Goal: Communication & Community: Answer question/provide support

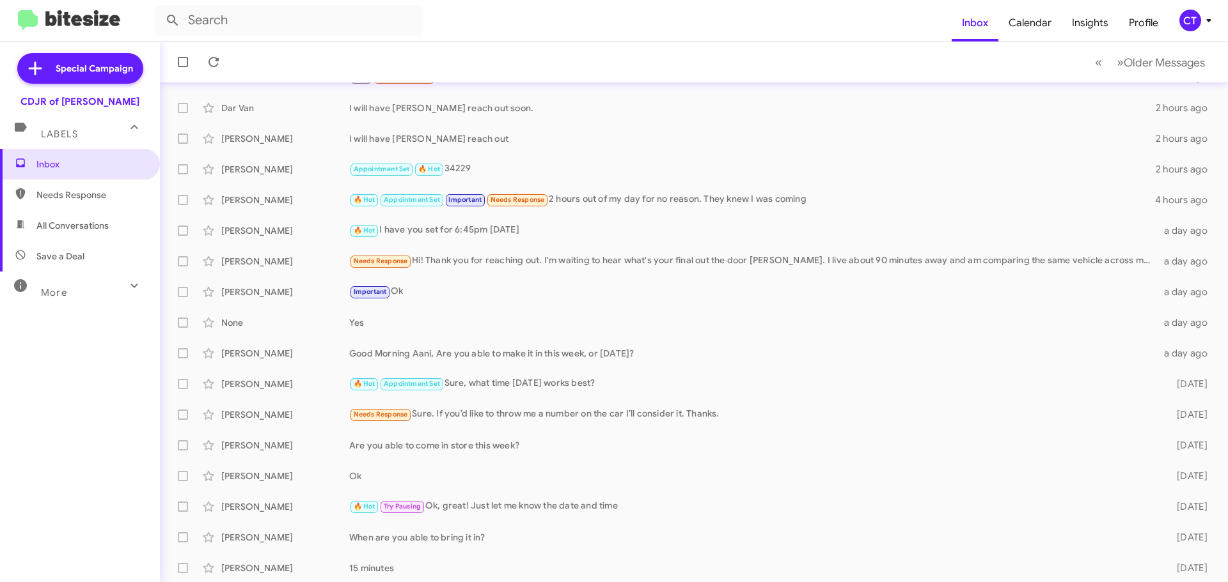
scroll to position [129, 0]
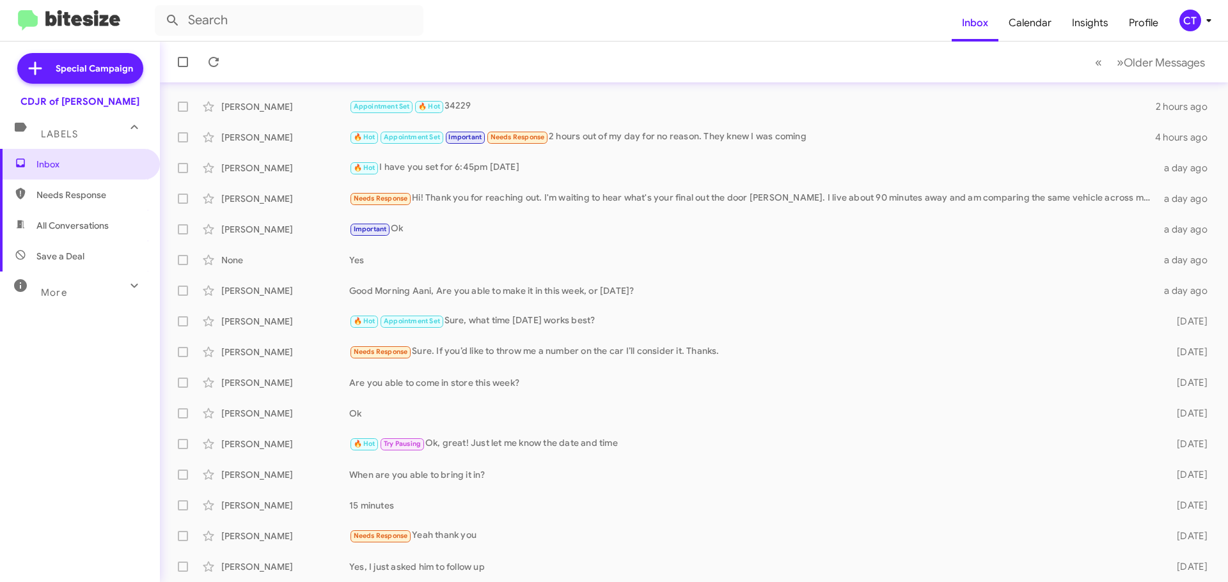
click at [779, 70] on mat-toolbar-row "« Previous » Next Older Messages" at bounding box center [694, 62] width 1068 height 41
click at [743, 94] on div "Michael Bennett Appointment Set 🔥 Hot 34229 2 hours ago" at bounding box center [693, 107] width 1047 height 26
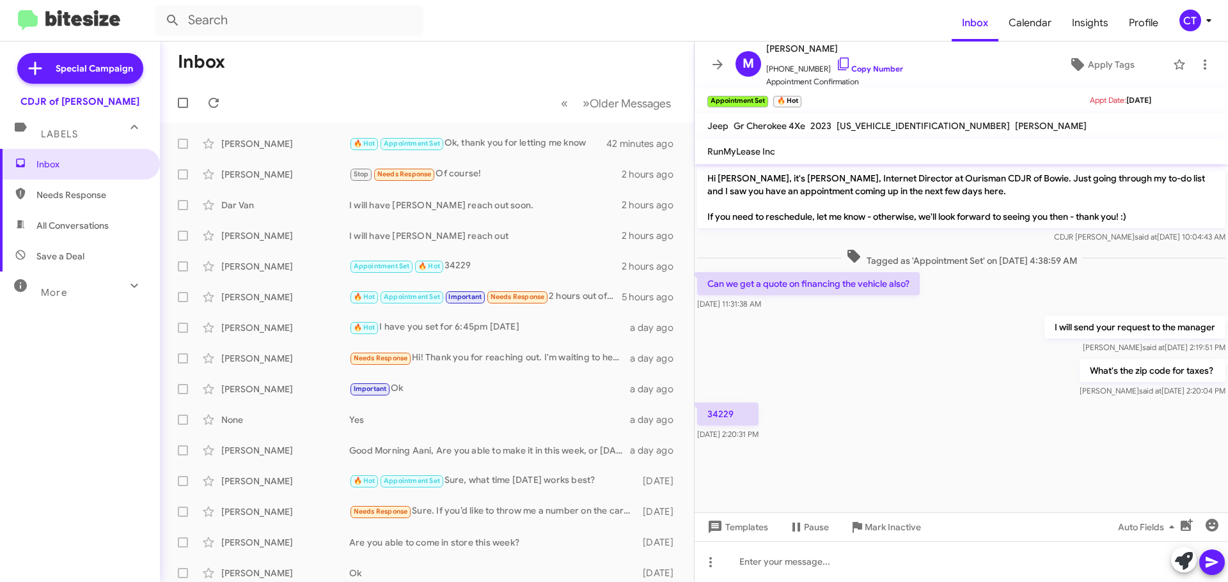
click at [1209, 24] on icon at bounding box center [1208, 20] width 15 height 15
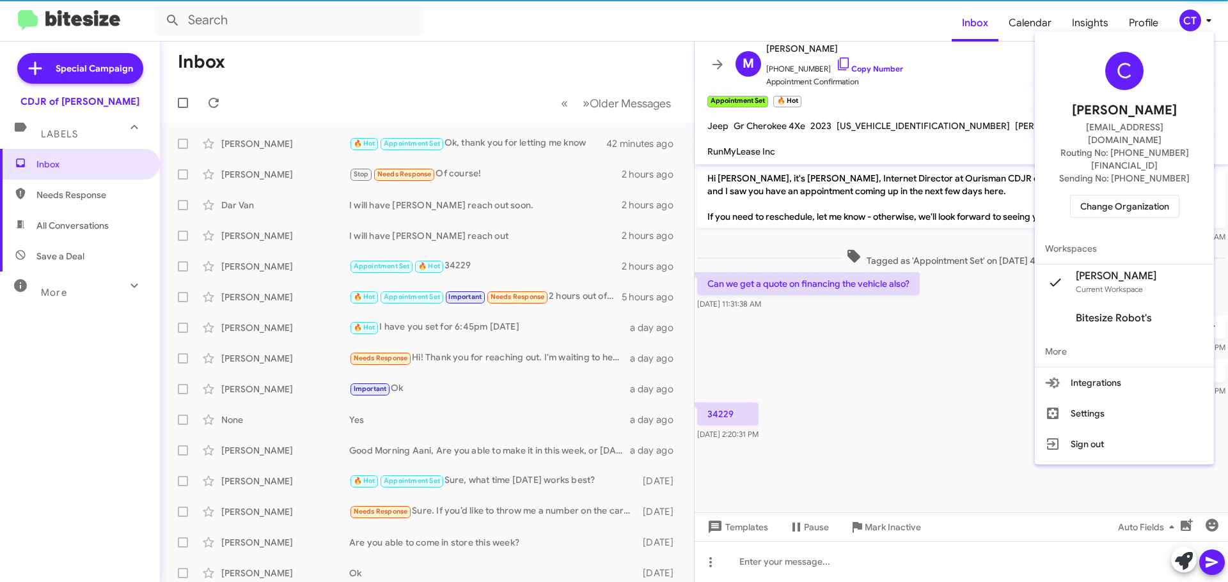
click at [1137, 196] on span "Change Organization" at bounding box center [1124, 207] width 89 height 22
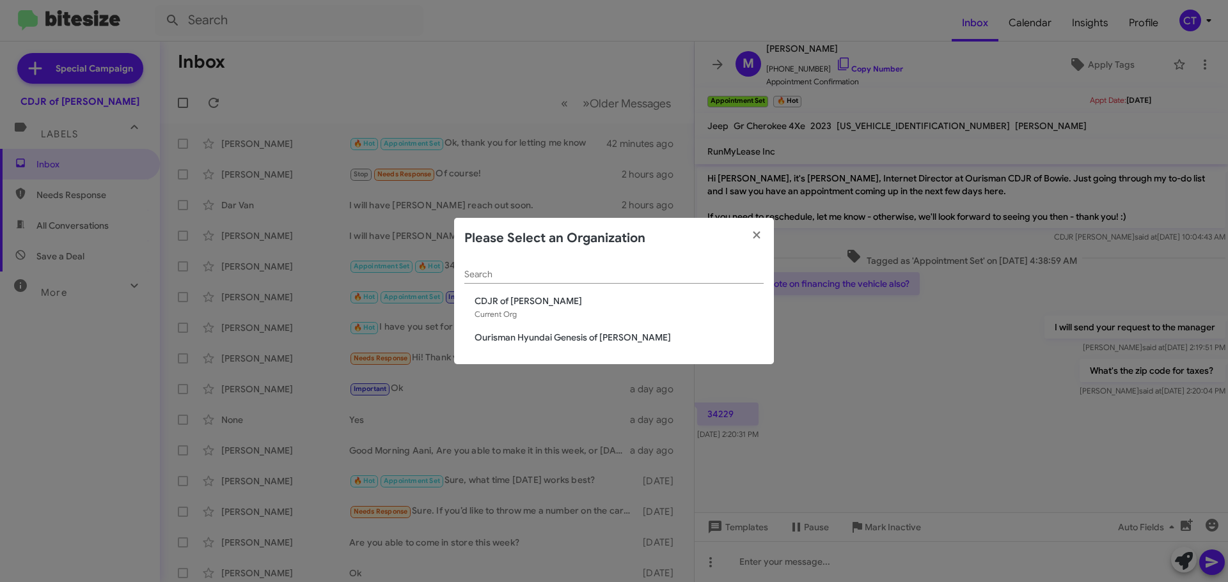
click at [600, 339] on span "Ourisman Hyundai Genesis of [PERSON_NAME]" at bounding box center [618, 337] width 289 height 13
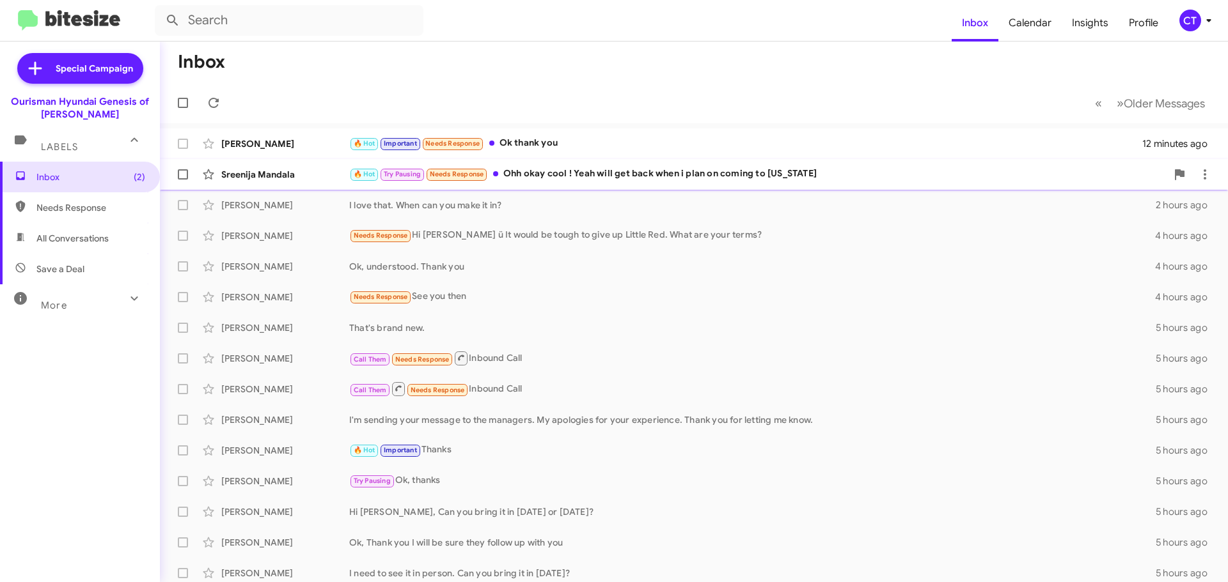
click at [579, 185] on div "Sreenija Mandala 🔥 Hot Try Pausing Needs Response Ohh okay cool ! Yeah will get…" at bounding box center [693, 175] width 1047 height 26
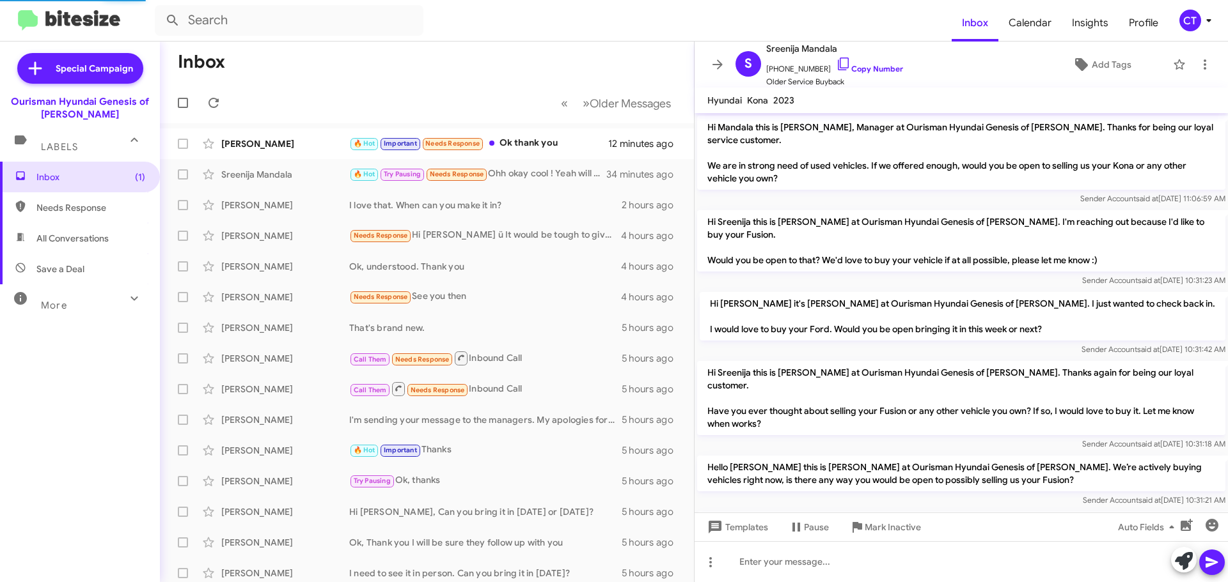
scroll to position [756, 0]
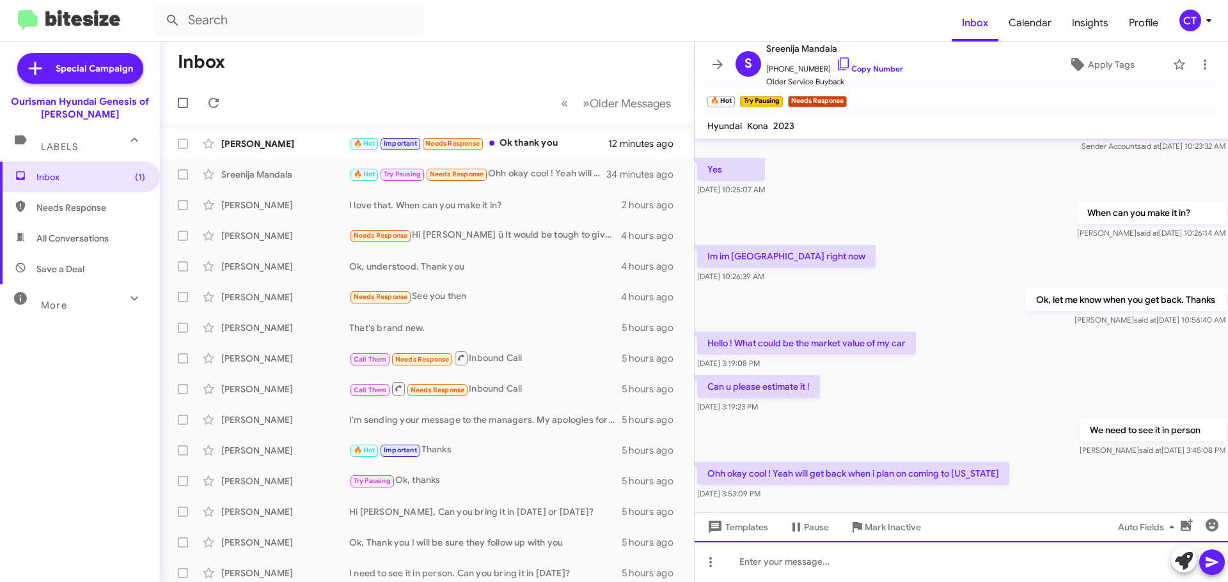
click at [878, 566] on div at bounding box center [960, 562] width 533 height 41
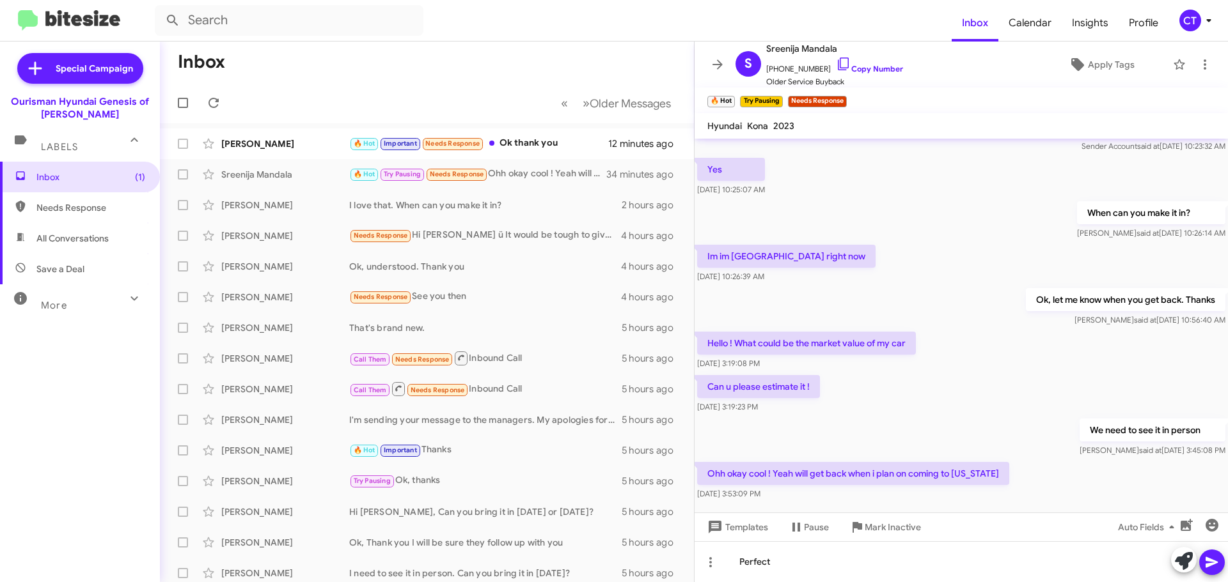
click at [1220, 559] on button at bounding box center [1212, 563] width 26 height 26
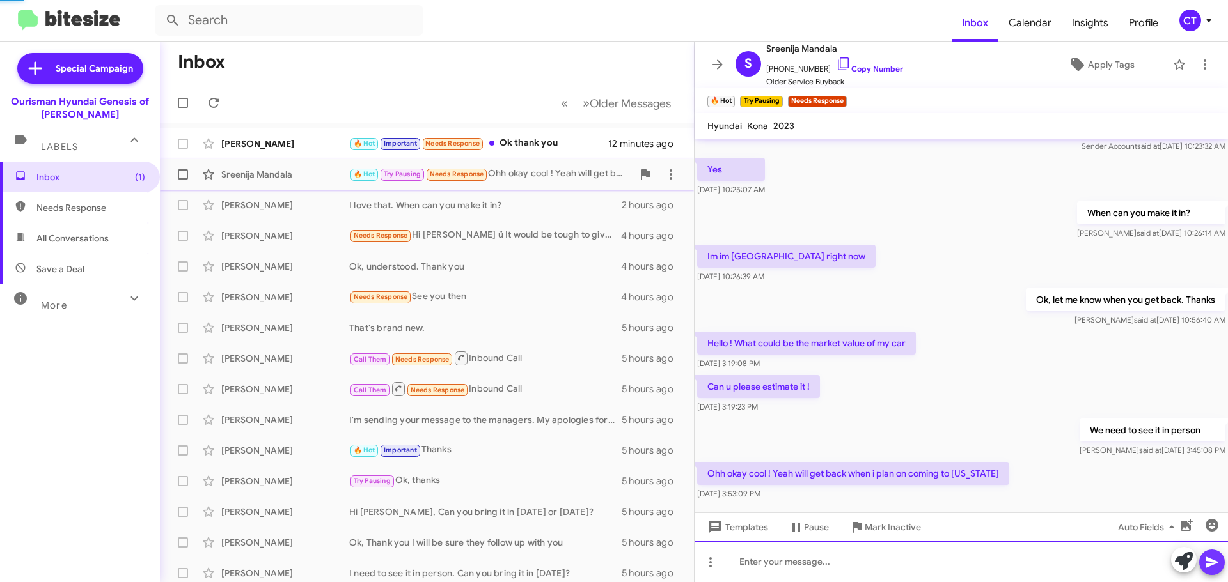
scroll to position [0, 0]
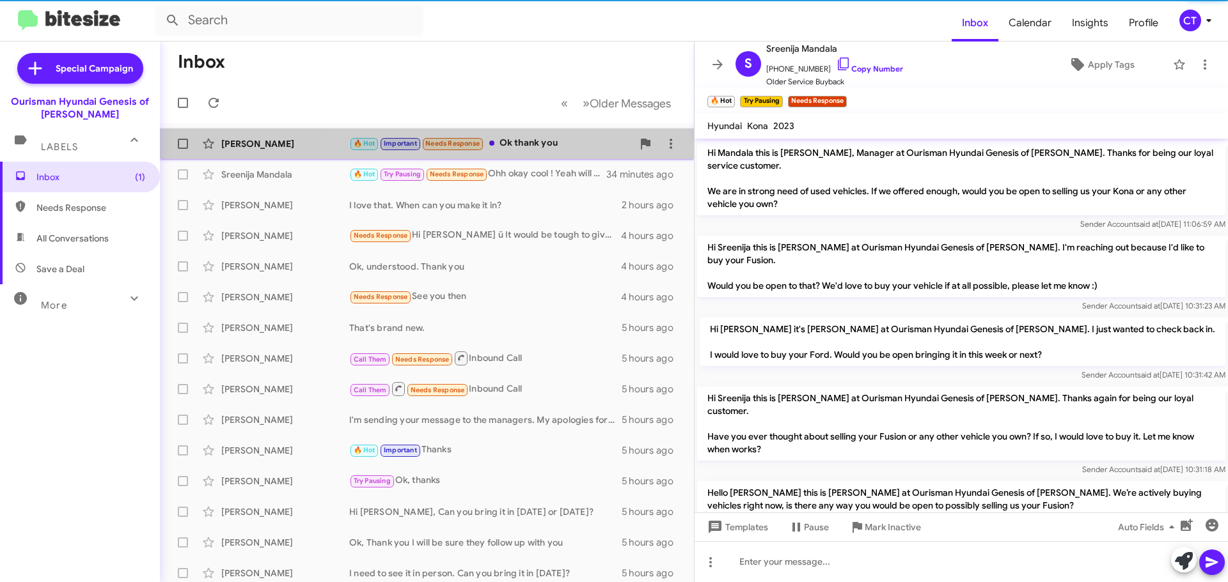
click at [573, 136] on div "🔥 Hot Important Needs Response Ok thank you" at bounding box center [490, 143] width 283 height 15
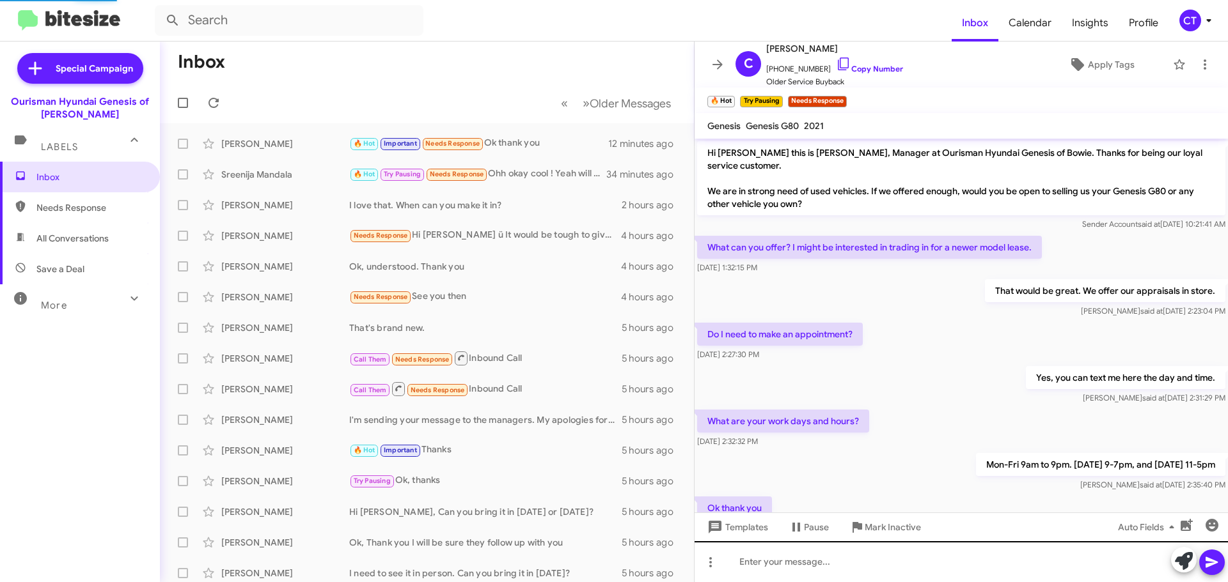
scroll to position [51, 0]
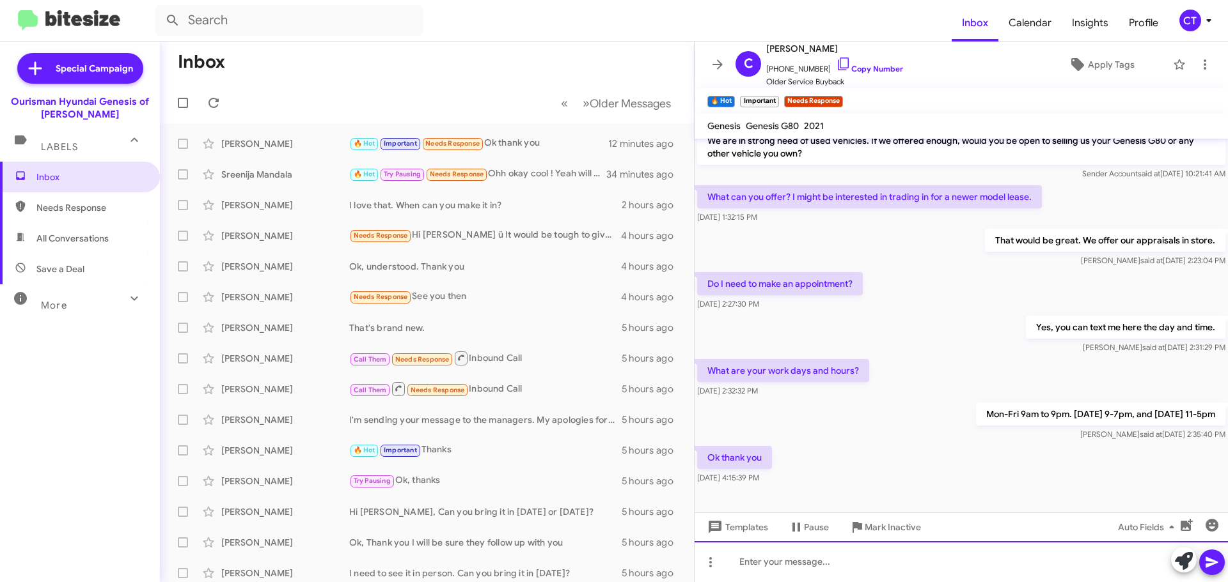
click at [790, 553] on div at bounding box center [960, 562] width 533 height 41
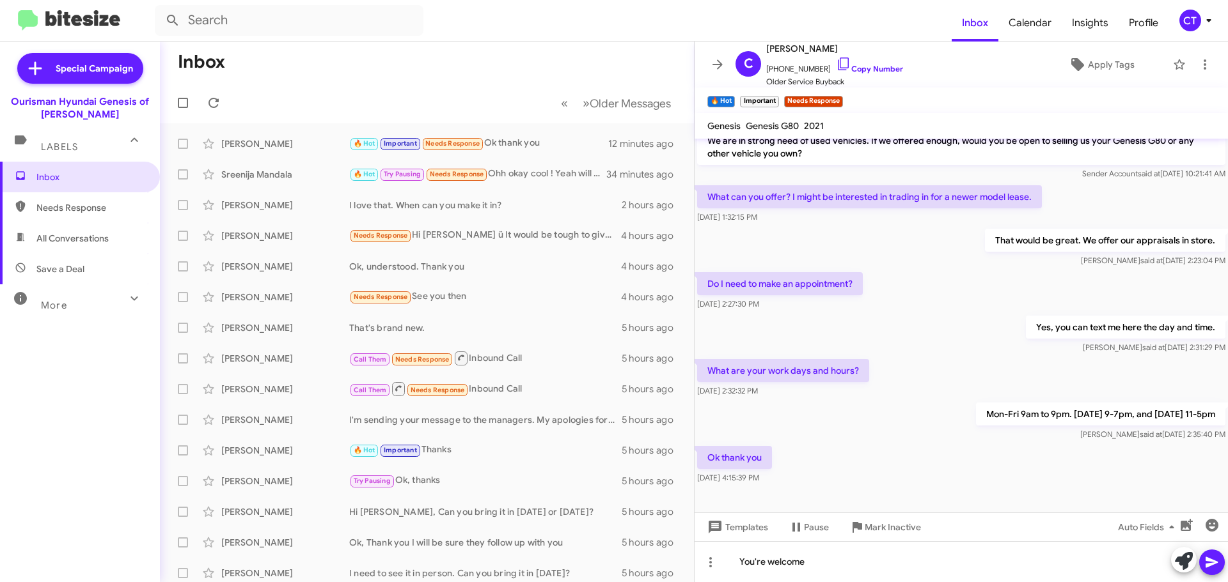
click at [1212, 559] on icon at bounding box center [1211, 562] width 15 height 15
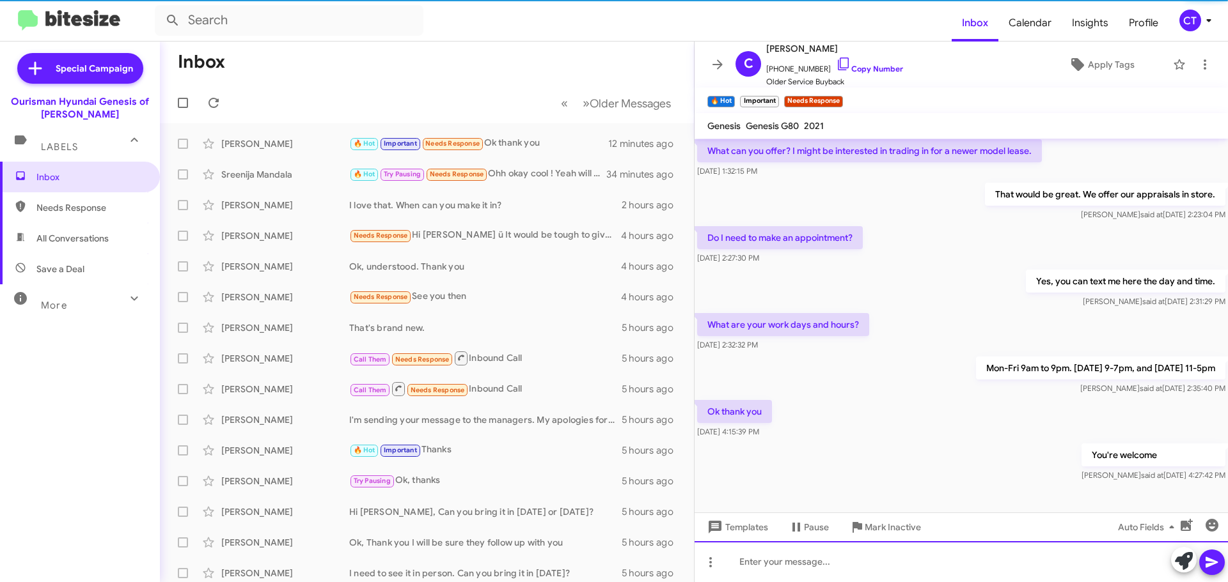
scroll to position [97, 0]
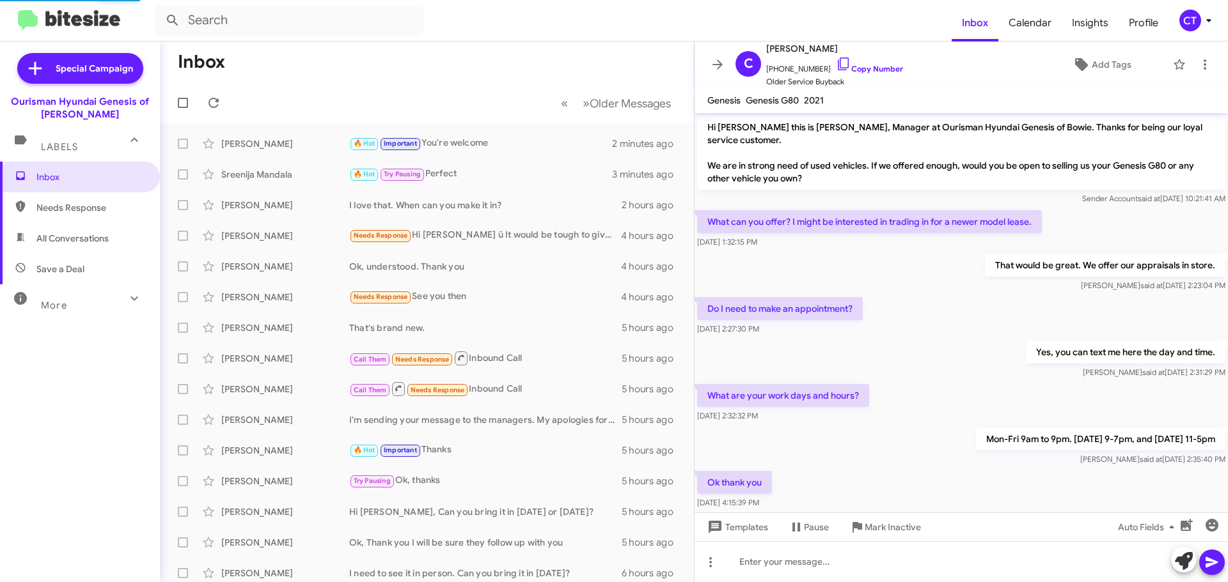
scroll to position [72, 0]
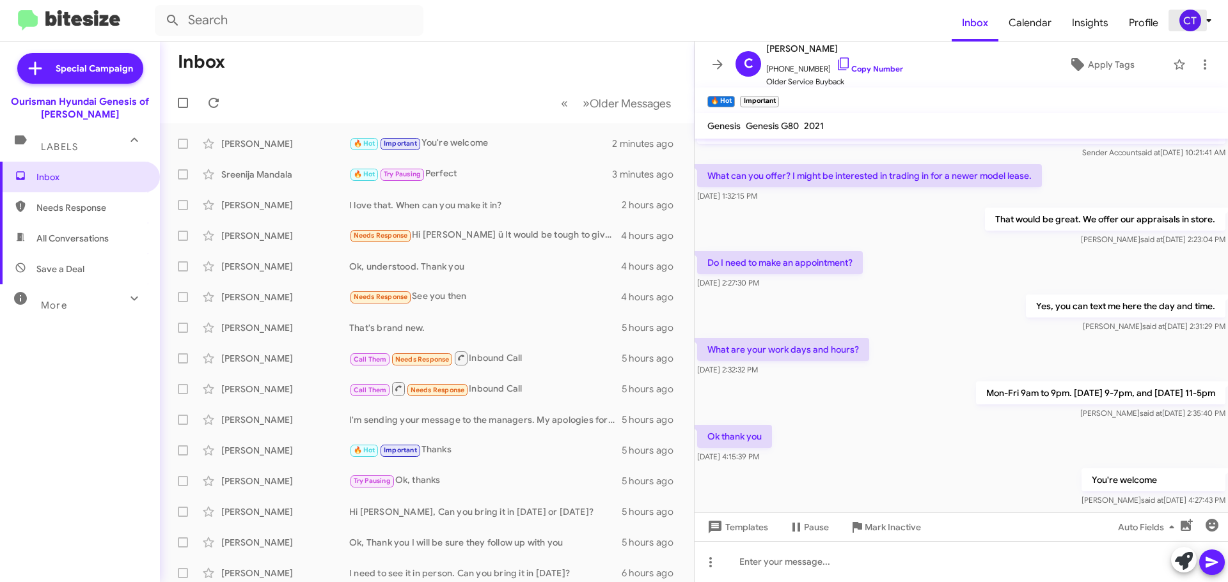
click at [1206, 20] on icon at bounding box center [1208, 20] width 4 height 3
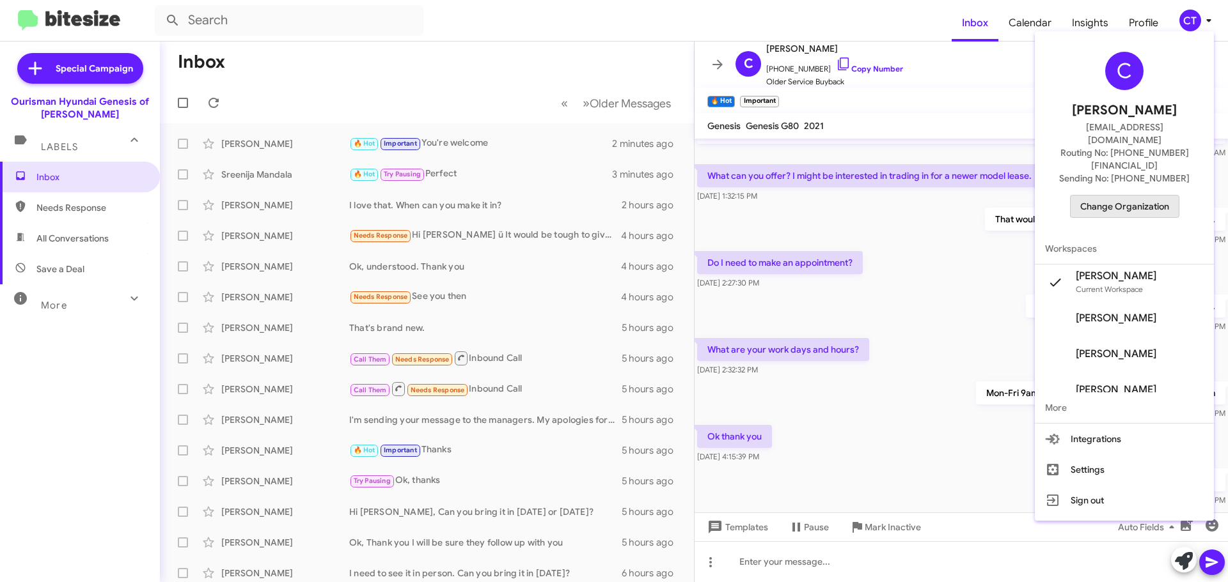
click at [1144, 196] on span "Change Organization" at bounding box center [1124, 207] width 89 height 22
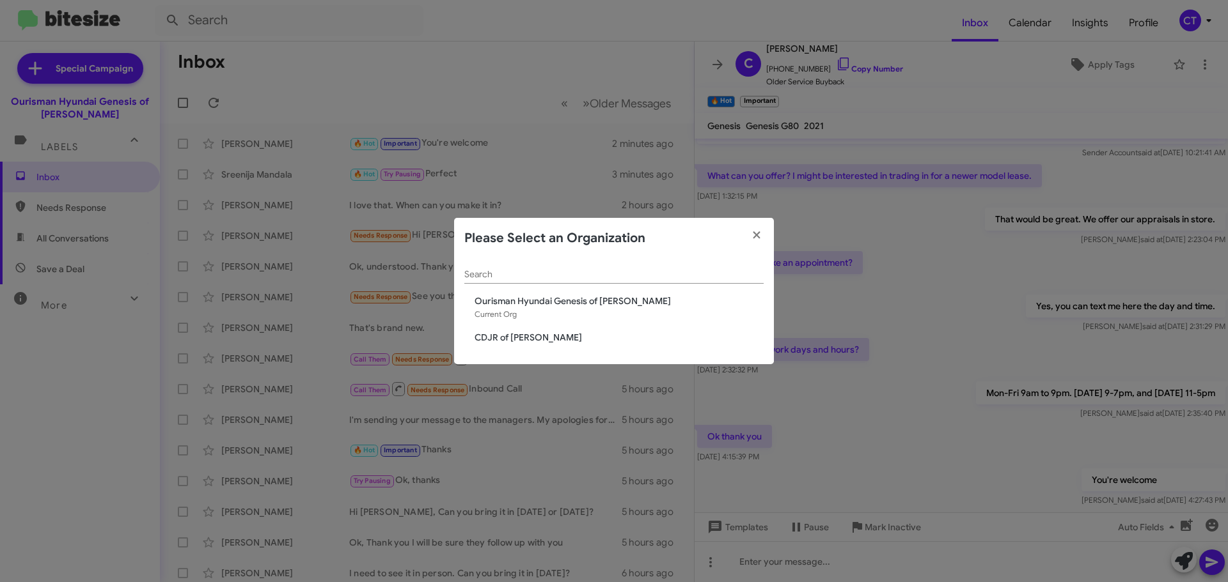
click at [516, 340] on span "CDJR of Bowie" at bounding box center [618, 337] width 289 height 13
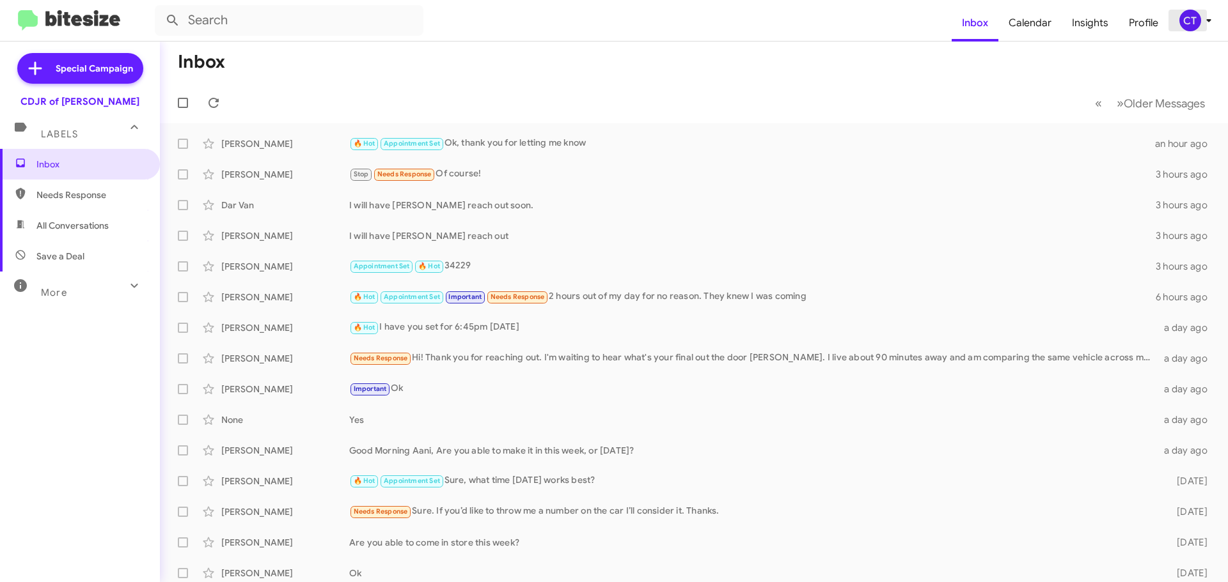
click at [1197, 29] on span "CT" at bounding box center [1197, 21] width 38 height 22
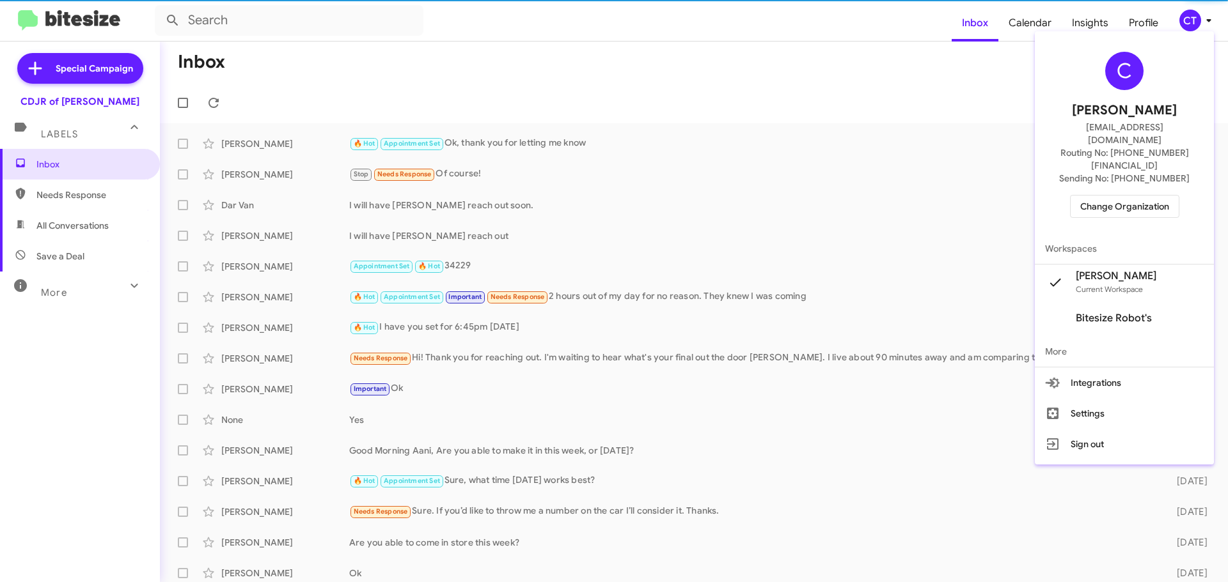
click at [1112, 196] on span "Change Organization" at bounding box center [1124, 207] width 89 height 22
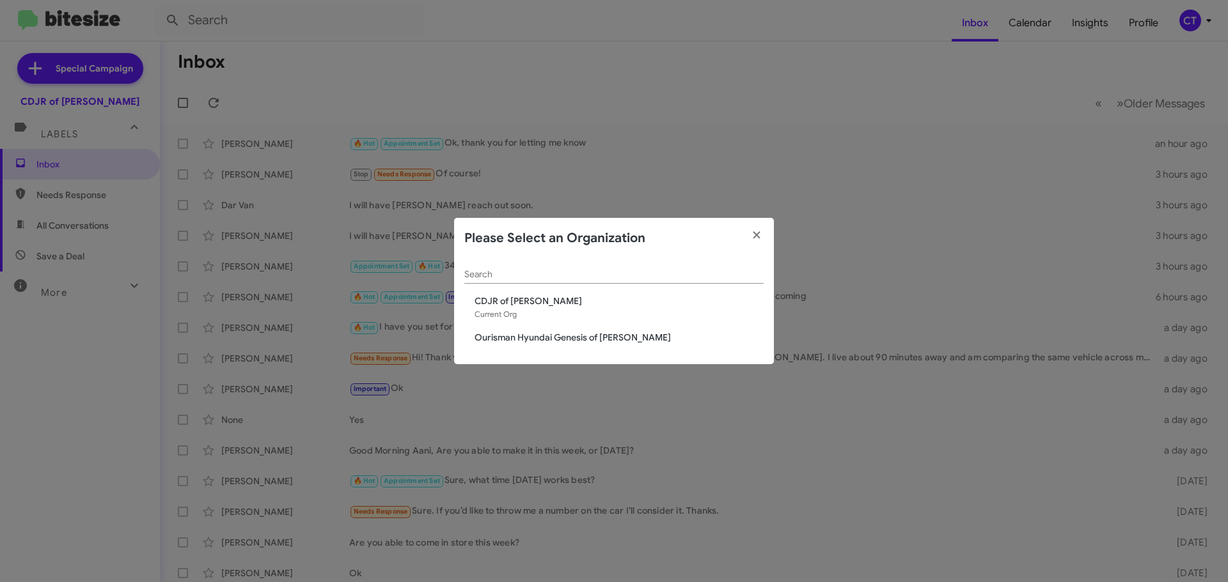
click at [522, 338] on span "Ourisman Hyundai Genesis of [PERSON_NAME]" at bounding box center [618, 337] width 289 height 13
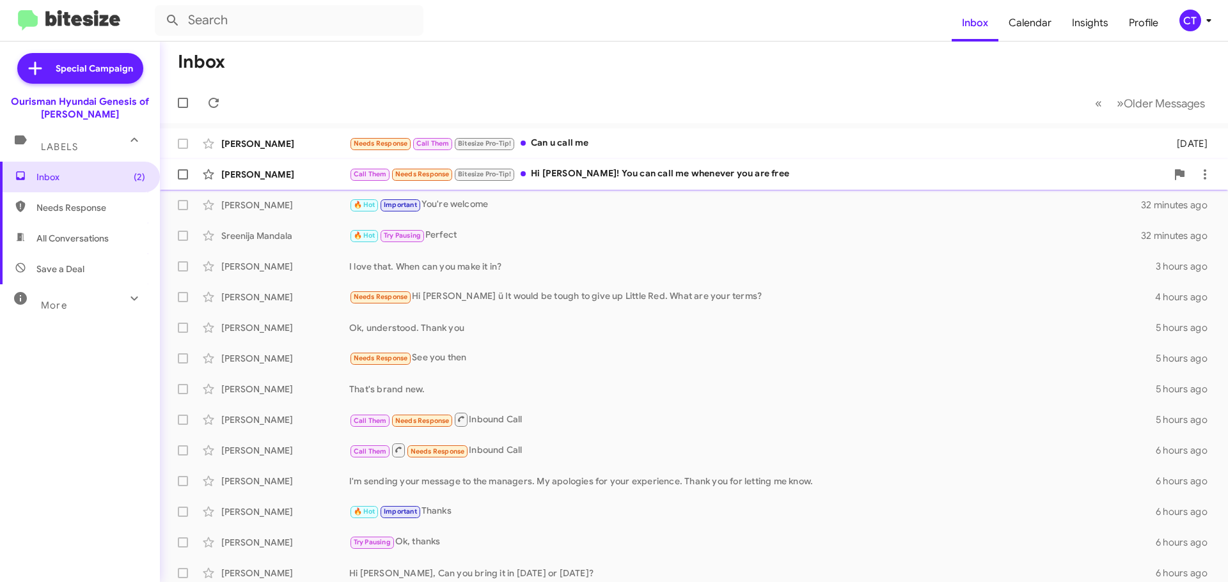
click at [657, 171] on div "Call Them Needs Response Bitesize Pro-Tip! Hi Cristel! You can call me whenever…" at bounding box center [757, 174] width 817 height 15
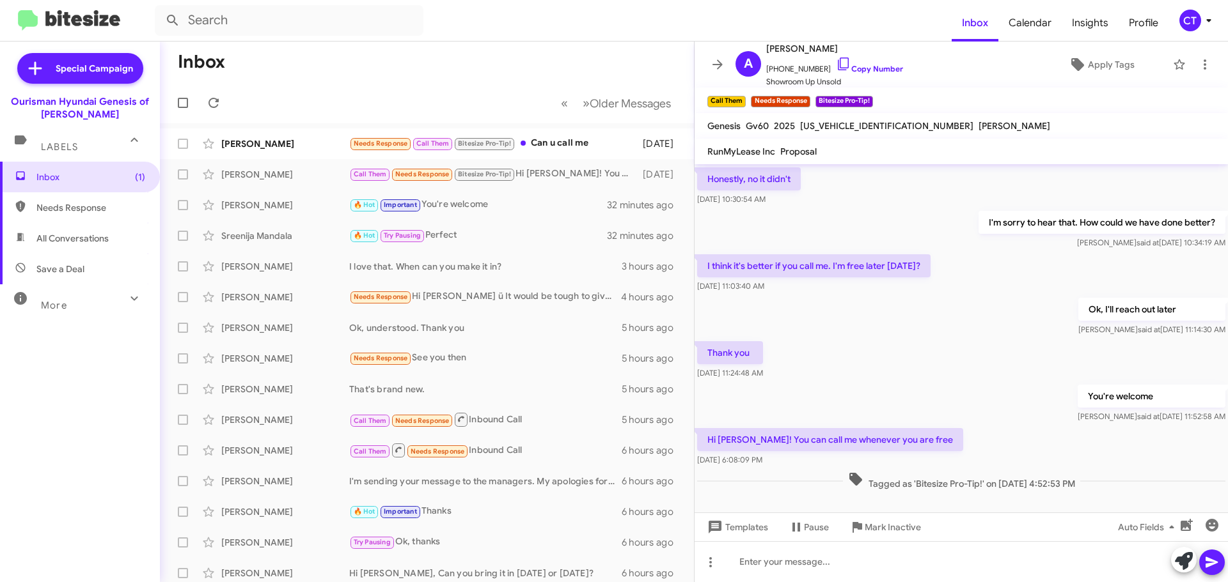
scroll to position [65, 0]
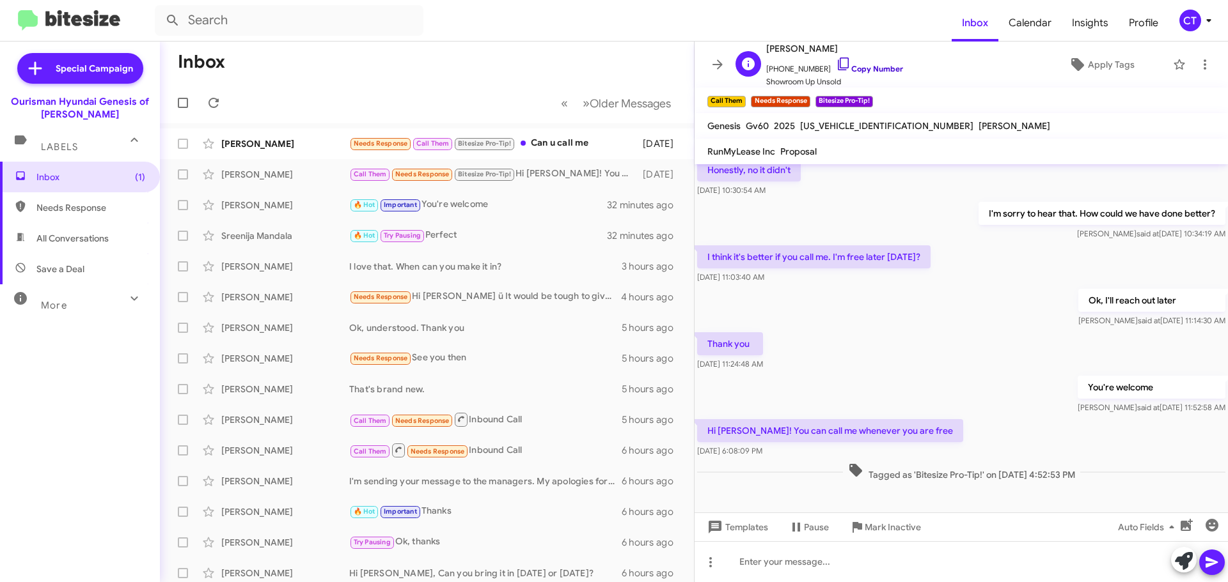
click at [836, 65] on icon at bounding box center [843, 63] width 15 height 15
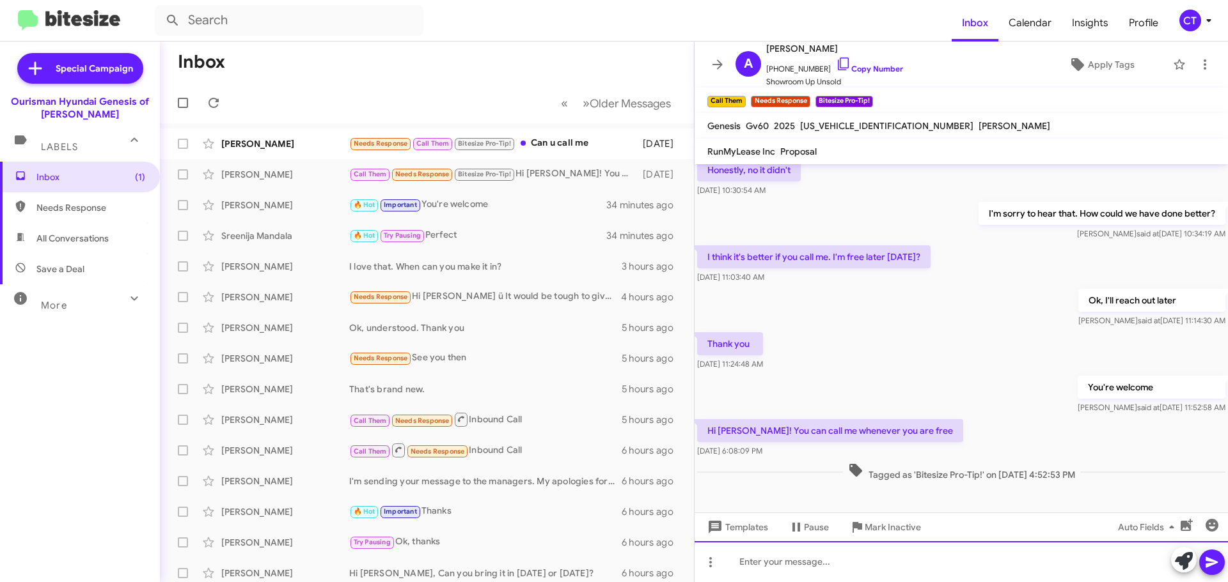
click at [749, 559] on div at bounding box center [960, 562] width 533 height 41
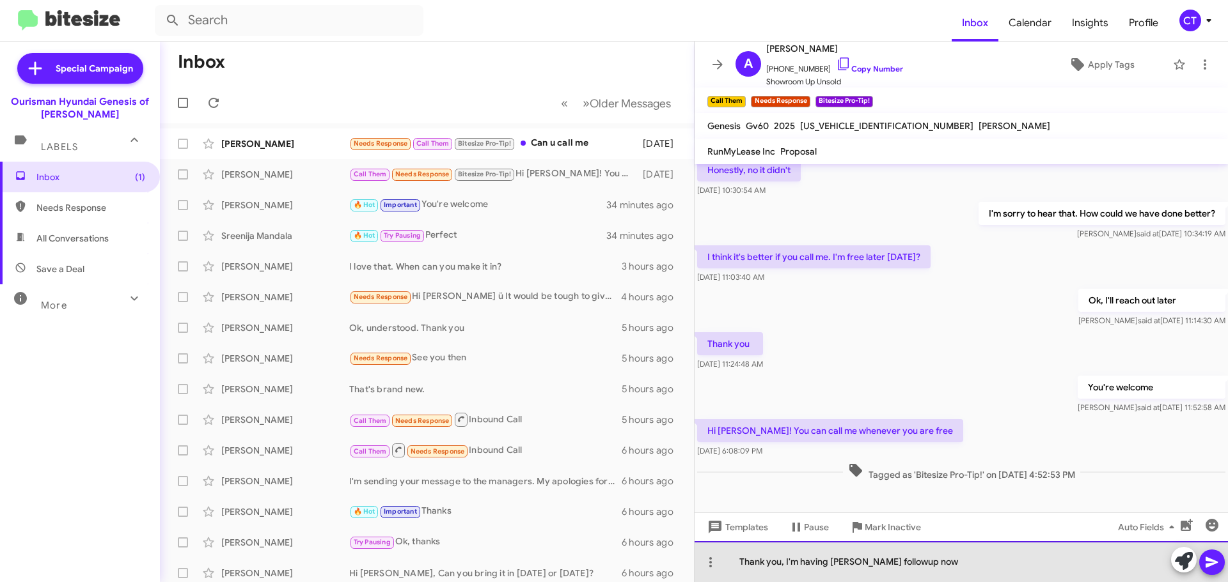
click at [877, 563] on div "Thank you, I'm having Zach followup now" at bounding box center [960, 562] width 533 height 41
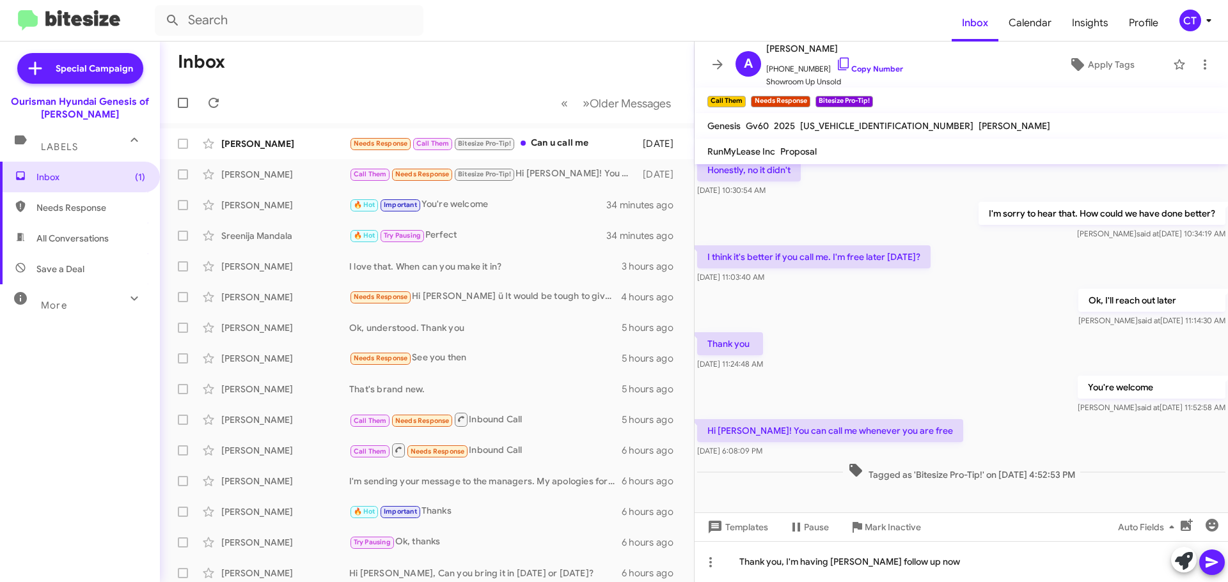
click at [1212, 557] on icon at bounding box center [1211, 562] width 15 height 15
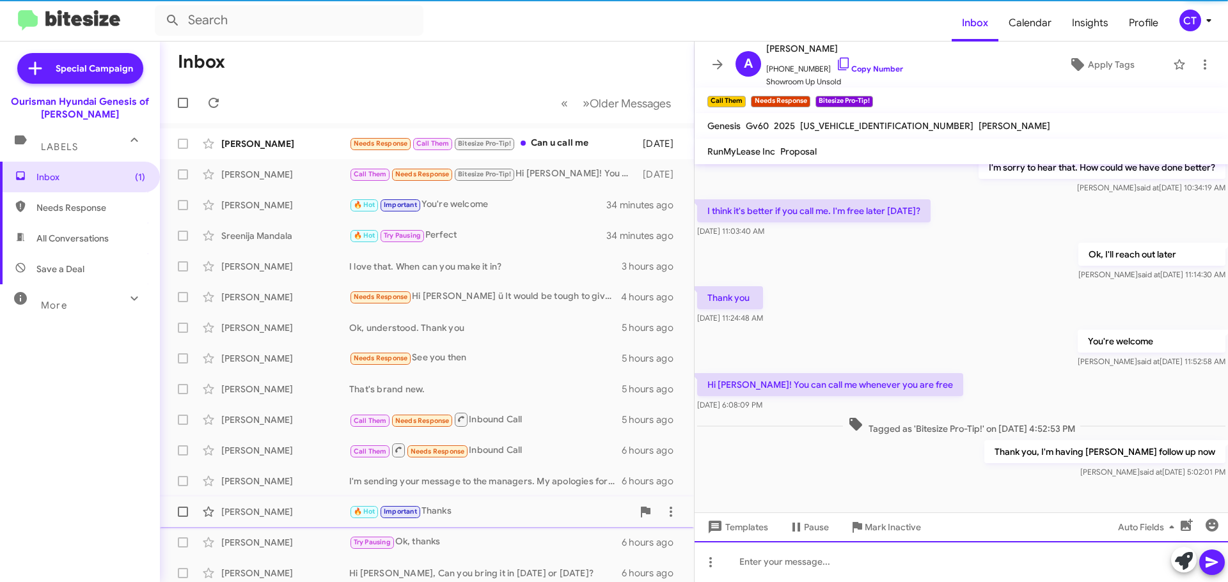
scroll to position [111, 0]
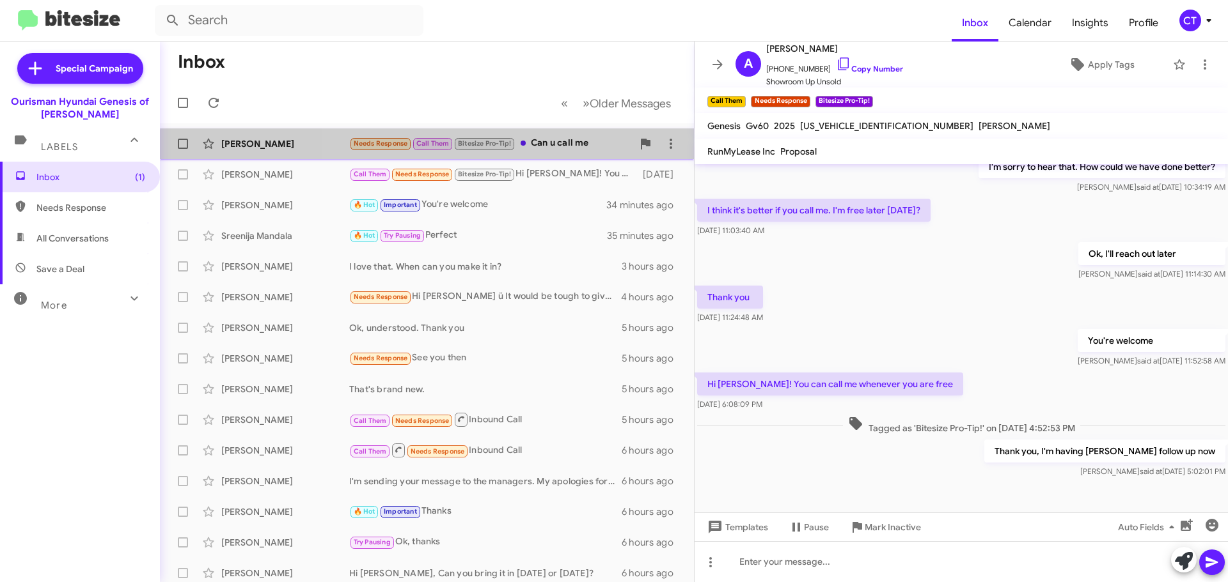
click at [585, 153] on div "Juante Stephens Needs Response Call Them Bitesize Pro-Tip! Can u call me 6 days…" at bounding box center [426, 144] width 513 height 26
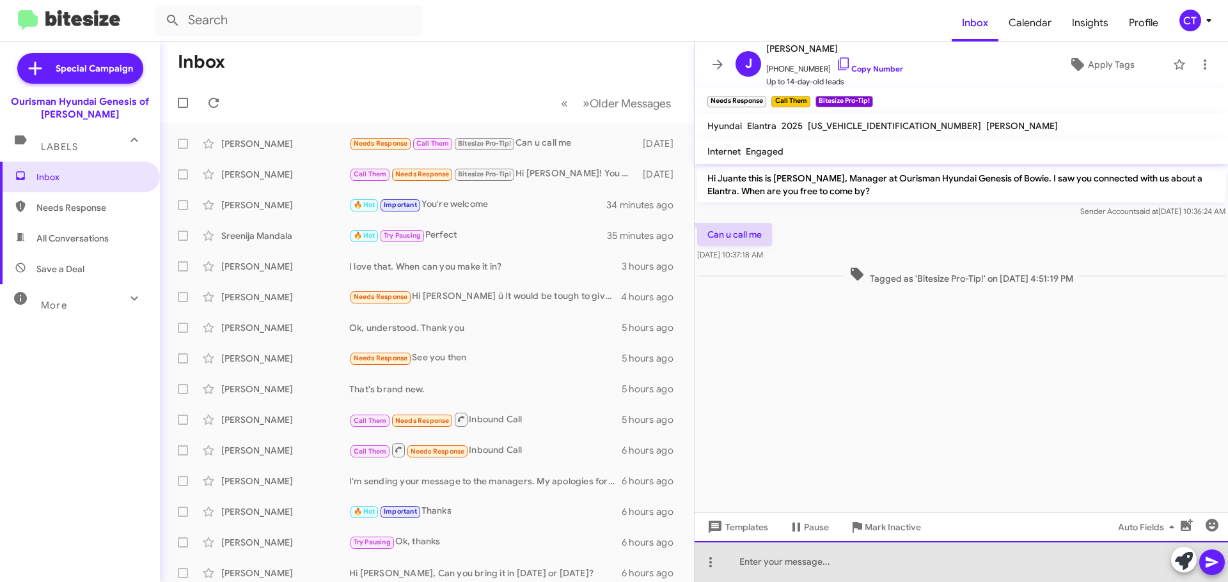
click at [800, 549] on div at bounding box center [960, 562] width 533 height 41
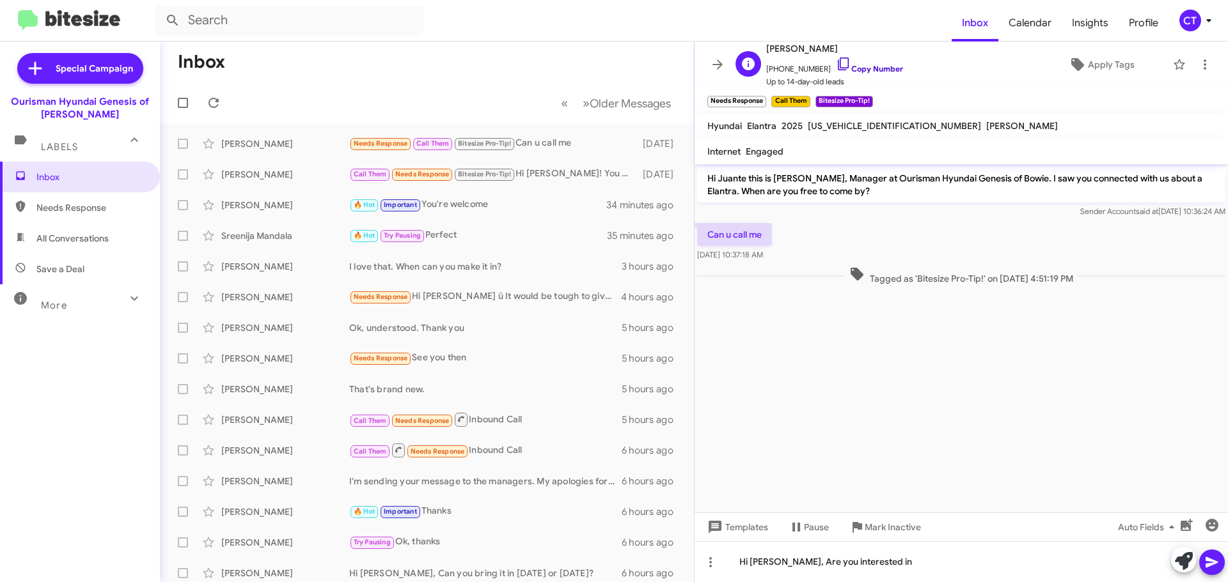
click at [836, 65] on icon at bounding box center [843, 63] width 15 height 15
